Goal: Information Seeking & Learning: Learn about a topic

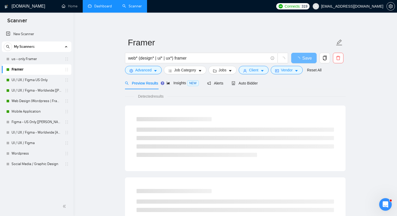
click at [100, 8] on link "Dashboard" at bounding box center [100, 6] width 24 height 4
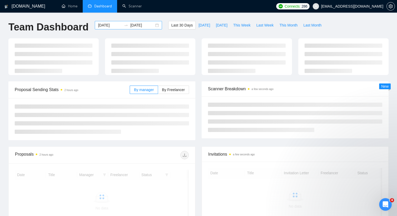
click at [151, 27] on div "[DATE] [DATE]" at bounding box center [128, 25] width 67 height 8
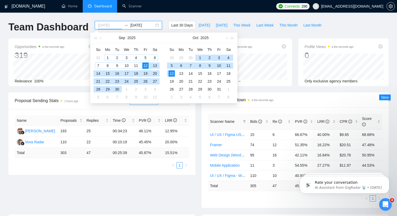
type input "[DATE]"
click at [107, 57] on div "1" at bounding box center [107, 58] width 6 height 6
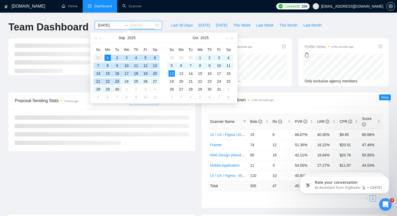
type input "[DATE]"
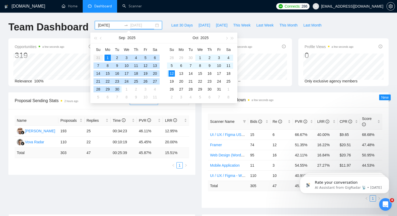
click at [118, 88] on div "30" at bounding box center [117, 89] width 6 height 6
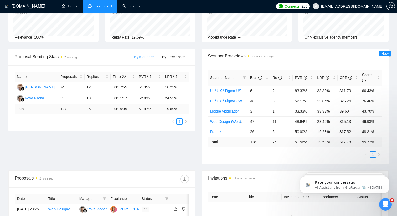
scroll to position [65, 0]
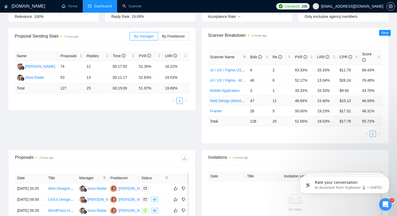
click at [229, 100] on link "Web Design (Wordpress | Framer)" at bounding box center [238, 101] width 56 height 4
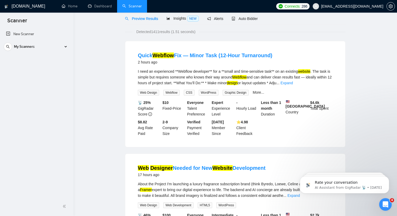
scroll to position [138, 0]
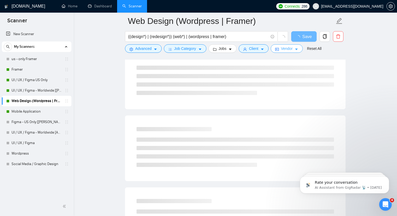
click at [288, 51] on button "Vendor" at bounding box center [287, 48] width 32 height 8
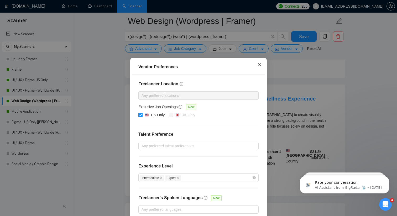
click at [262, 67] on span "Close" at bounding box center [259, 65] width 14 height 14
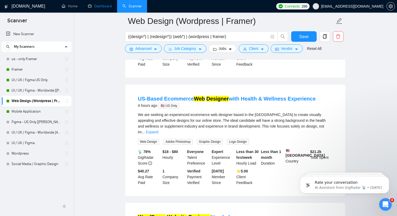
click at [95, 4] on link "Dashboard" at bounding box center [100, 6] width 24 height 4
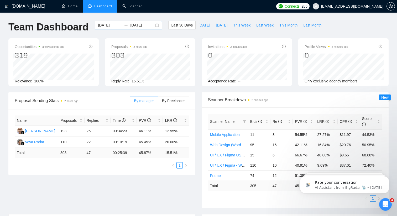
click at [154, 26] on div "[DATE] [DATE]" at bounding box center [128, 25] width 67 height 8
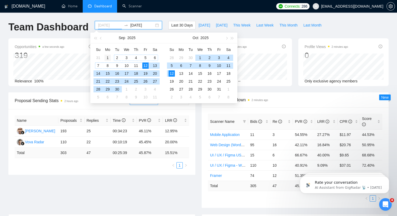
type input "[DATE]"
click at [109, 58] on div "1" at bounding box center [107, 58] width 6 height 6
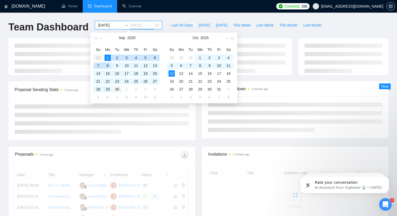
type input "[DATE]"
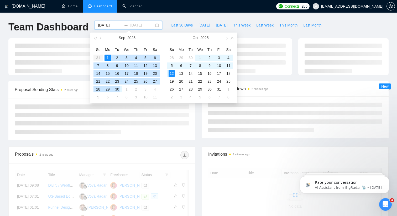
click at [118, 88] on div "30" at bounding box center [117, 89] width 6 height 6
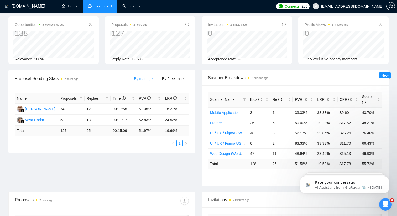
scroll to position [28, 0]
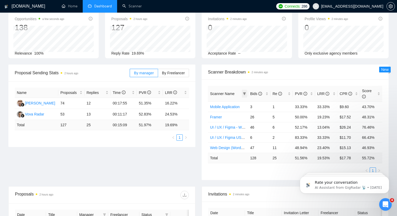
click at [245, 93] on icon "filter" at bounding box center [244, 93] width 3 height 3
click at [240, 81] on div "Scanner Name Bids Re PVR LRR CPR Score Mobile Application 3 1 33.33% 33.33% $9.…" at bounding box center [295, 130] width 187 height 101
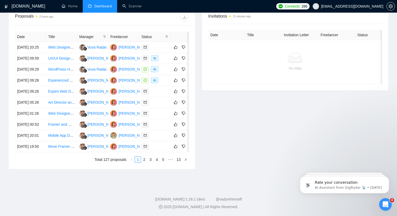
scroll to position [188, 0]
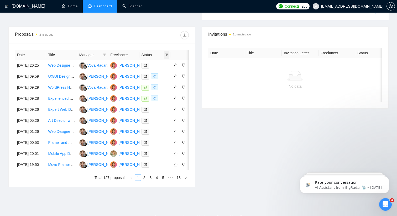
click at [164, 54] on span at bounding box center [166, 55] width 5 height 8
click at [142, 65] on input "checkbox" at bounding box center [143, 65] width 4 height 4
checkbox input "true"
click at [160, 81] on span "OK" at bounding box center [162, 84] width 5 height 6
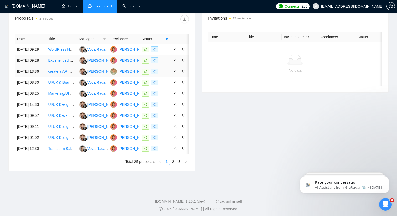
scroll to position [228, 0]
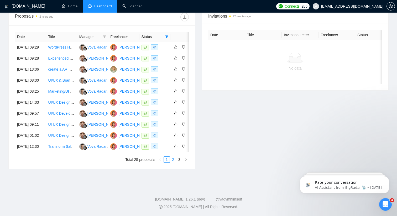
click at [173, 162] on link "2" at bounding box center [173, 160] width 6 height 6
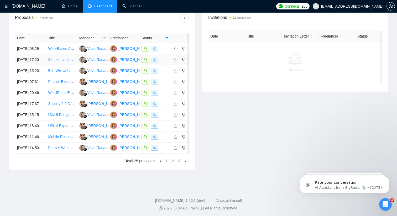
click at [69, 62] on link "Simple Landing Page Design & Build (Figma → Webflow)" at bounding box center [94, 59] width 93 height 4
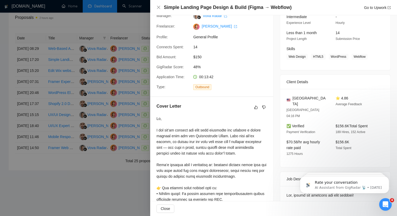
scroll to position [0, 0]
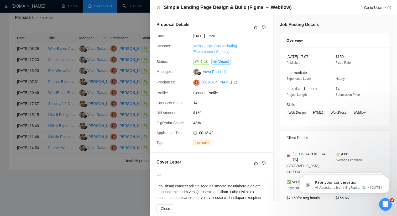
click at [225, 51] on link "Web Design (Not Including Ecommerce / Shopify)" at bounding box center [215, 49] width 44 height 10
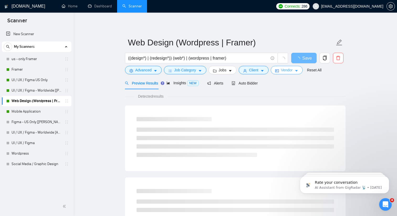
click at [280, 68] on button "Vendor" at bounding box center [287, 70] width 32 height 8
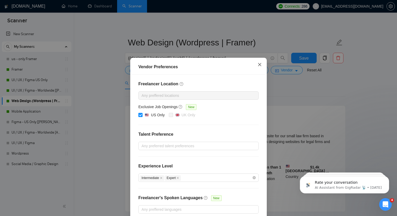
click at [264, 66] on span "Close" at bounding box center [259, 65] width 14 height 14
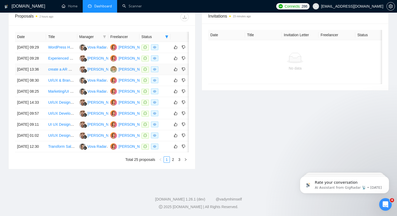
scroll to position [217, 0]
click at [69, 149] on link "Transform Sales Into the AI Age | SaaS-Style Website + Portal Build+ WordPress …" at bounding box center [132, 146] width 169 height 4
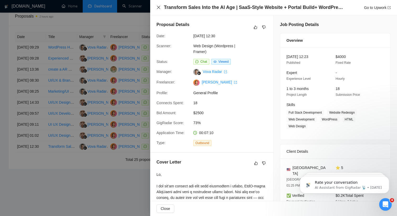
click at [160, 8] on icon "close" at bounding box center [158, 7] width 4 height 4
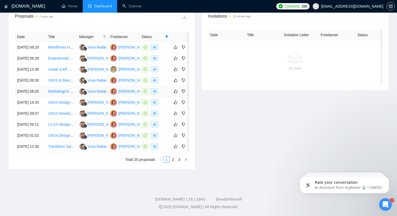
scroll to position [221, 0]
click at [172, 162] on link "2" at bounding box center [173, 160] width 6 height 6
click at [64, 45] on link "Web-Based Annual Impact Report Design and Development" at bounding box center [97, 47] width 98 height 4
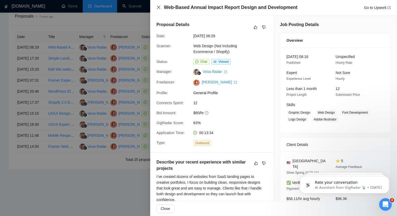
click at [159, 7] on icon "close" at bounding box center [158, 7] width 4 height 4
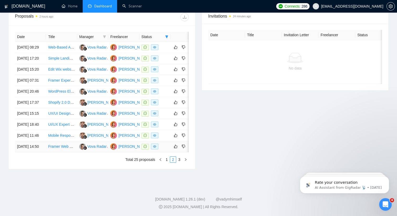
click at [59, 149] on link "Framer Web Design & SEO" at bounding box center [70, 146] width 45 height 4
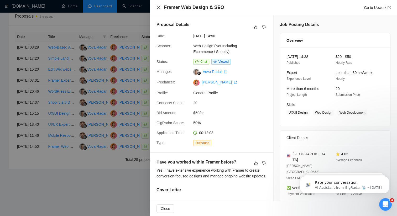
click at [158, 7] on icon "close" at bounding box center [158, 7] width 3 height 3
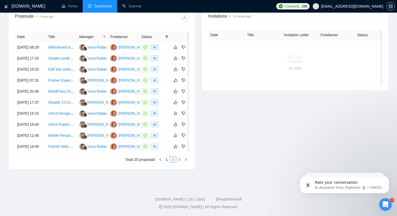
click at [180, 162] on link "3" at bounding box center [179, 160] width 6 height 6
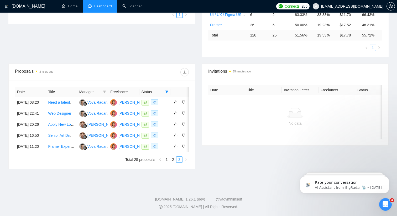
scroll to position [176, 0]
click at [69, 122] on link "Apply New Logo & Brand Colors to Existing Website (Interim Refresh for [DOMAIN_…" at bounding box center [122, 124] width 149 height 4
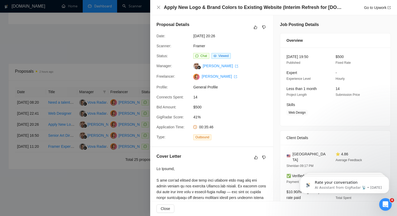
click at [105, 179] on div at bounding box center [198, 108] width 397 height 216
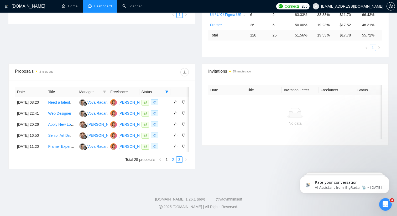
click at [173, 160] on link "2" at bounding box center [173, 160] width 6 height 6
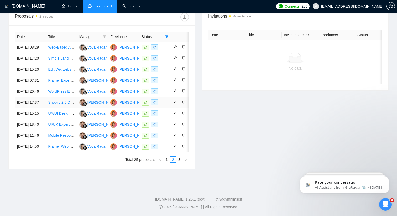
scroll to position [220, 0]
click at [63, 115] on link "UX/UI Designer & Brand Builder (White-Label, Contract-Based, US-Based)" at bounding box center [109, 113] width 122 height 4
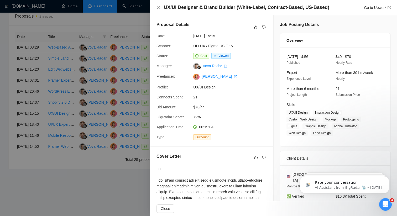
click at [103, 97] on div at bounding box center [198, 108] width 397 height 216
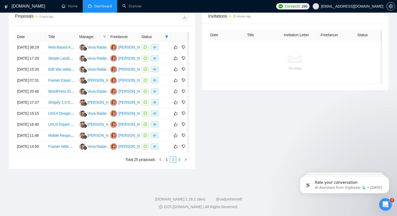
click at [179, 162] on link "3" at bounding box center [179, 160] width 6 height 6
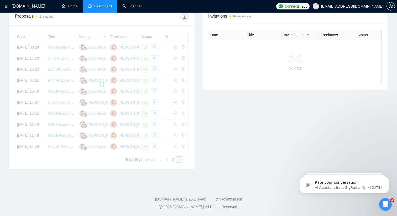
scroll to position [176, 0]
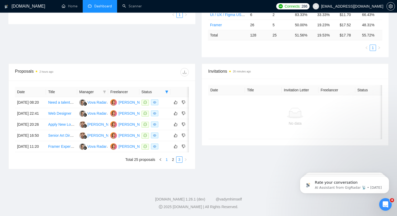
click at [168, 158] on link "1" at bounding box center [167, 160] width 6 height 6
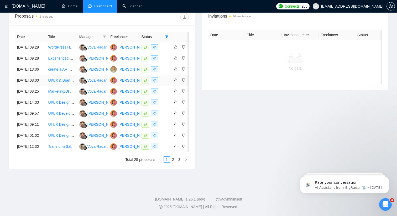
scroll to position [213, 0]
click at [64, 82] on link "UI/UX & Brand Onboarding Lead" at bounding box center [75, 80] width 54 height 4
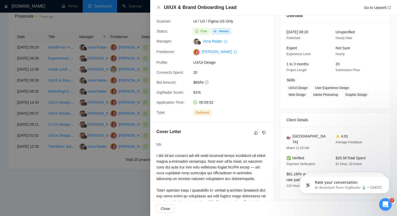
scroll to position [0, 0]
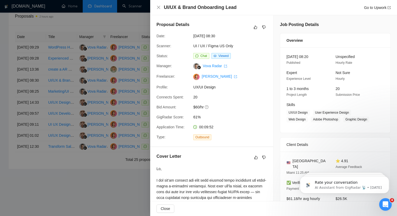
click at [111, 92] on div at bounding box center [198, 108] width 397 height 216
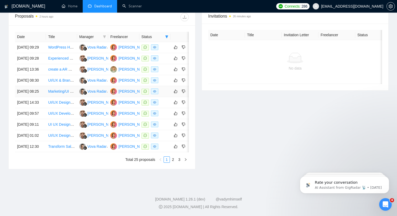
click at [62, 93] on link "Marketing/UI designer needed for new web hero image, meta ads, and email" at bounding box center [110, 91] width 125 height 4
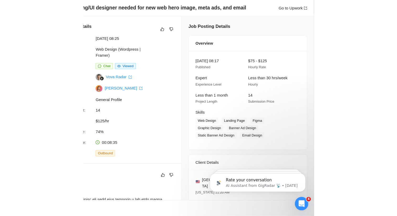
scroll to position [213, 0]
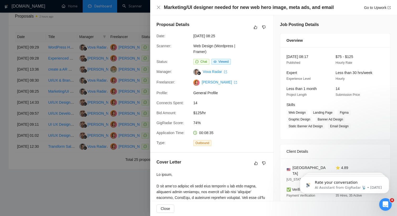
click at [66, 65] on div at bounding box center [198, 108] width 397 height 216
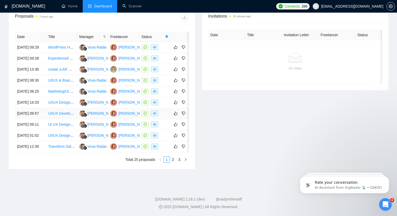
click at [63, 115] on link "UI/UX Developer (WPF/.NET, Desktop Application – Frontend Only)" at bounding box center [103, 113] width 110 height 4
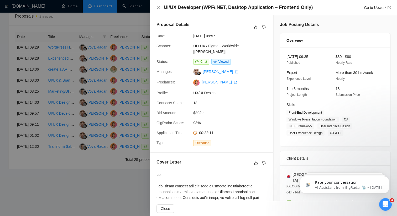
click at [161, 5] on div "UI/UX Developer (WPF/.NET, Desktop Application – Frontend Only) Go to Upwork" at bounding box center [273, 7] width 234 height 7
click at [160, 5] on div "UI/UX Developer (WPF/.NET, Desktop Application – Frontend Only) Go to Upwork" at bounding box center [273, 7] width 234 height 7
click at [160, 7] on icon "close" at bounding box center [158, 7] width 4 height 4
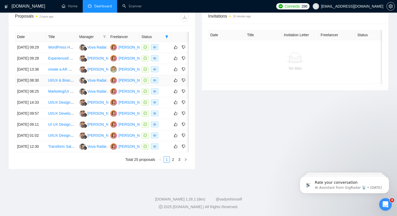
scroll to position [219, 0]
click at [172, 162] on link "2" at bounding box center [173, 160] width 6 height 6
click at [167, 162] on link "1" at bounding box center [167, 160] width 6 height 6
click at [175, 162] on link "2" at bounding box center [173, 160] width 6 height 6
click at [55, 115] on link "UX/UI Designer & Brand Builder (White-Label, Contract-Based, US-Based)" at bounding box center [109, 113] width 122 height 4
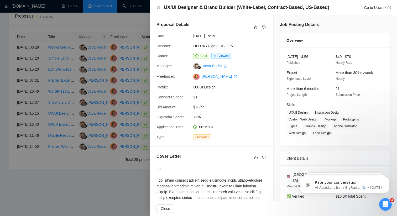
click at [116, 57] on div at bounding box center [198, 108] width 397 height 216
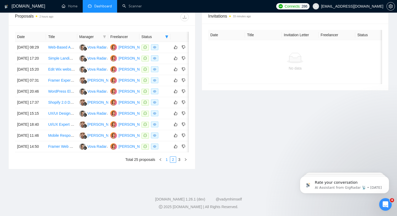
click at [168, 162] on link "1" at bounding box center [167, 160] width 6 height 6
click at [57, 93] on link "Marketing/UI designer needed for new web hero image, meta ads, and email" at bounding box center [110, 91] width 125 height 4
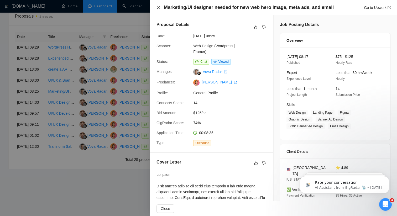
click at [159, 5] on icon "close" at bounding box center [158, 7] width 4 height 4
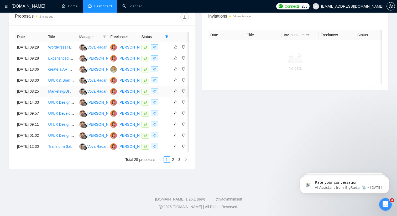
click at [65, 93] on link "Marketing/UI designer needed for new web hero image, meta ads, and email" at bounding box center [110, 91] width 125 height 4
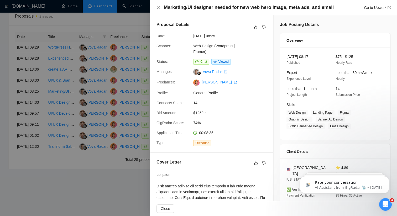
click at [161, 8] on div "Marketing/UI designer needed for new web hero image, meta ads, and email Go to …" at bounding box center [273, 7] width 234 height 7
click at [159, 8] on icon "close" at bounding box center [158, 7] width 4 height 4
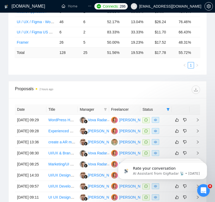
scroll to position [194, 0]
